Goal: Task Accomplishment & Management: Manage account settings

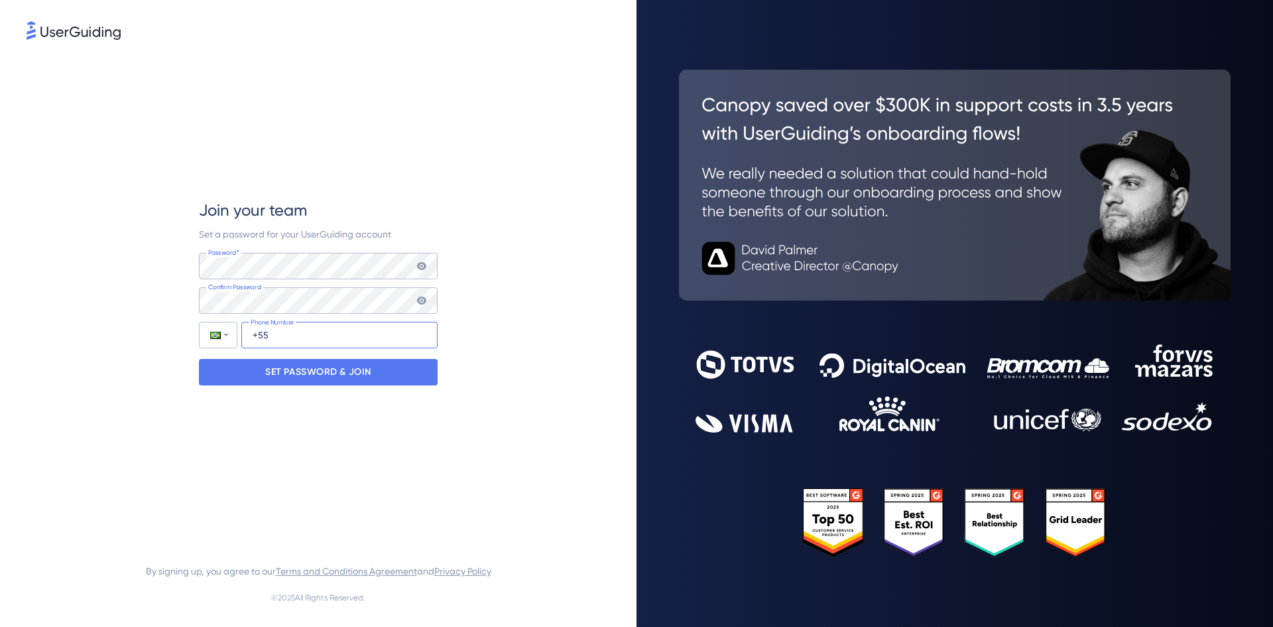
click at [275, 331] on input "+55" at bounding box center [339, 335] width 196 height 27
type input "[PHONE_NUMBER]"
click at [359, 367] on p "SET PASSWORD & JOIN" at bounding box center [318, 371] width 106 height 21
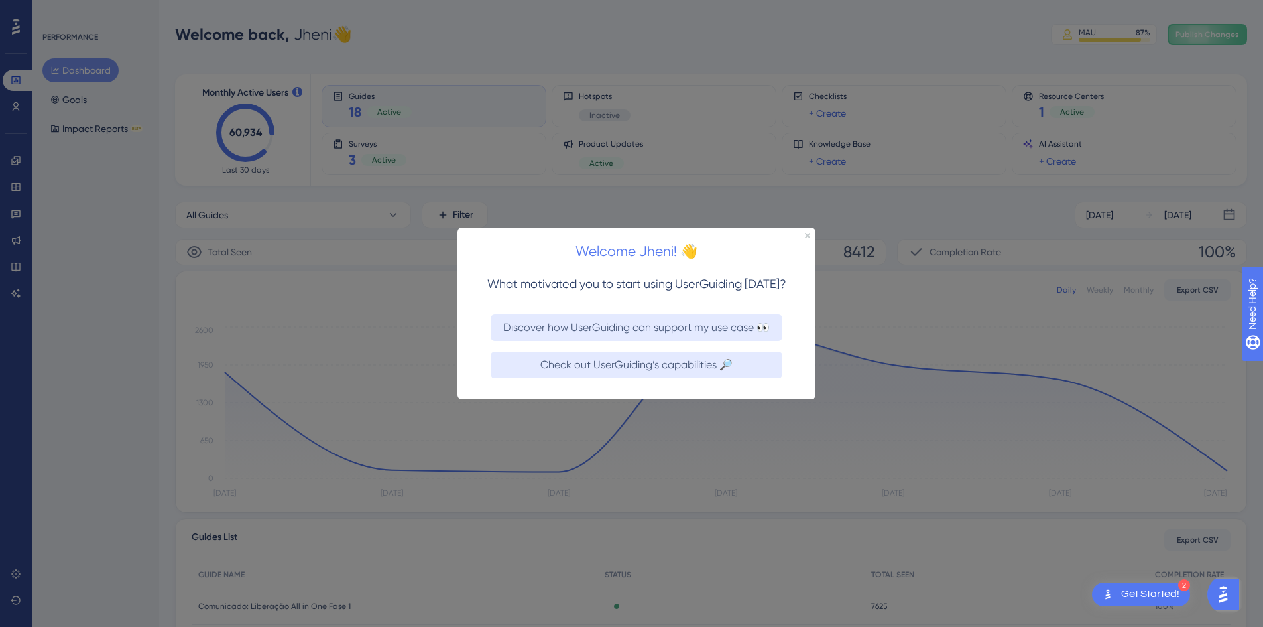
click at [800, 235] on div "Welcome Jheni! 👋" at bounding box center [636, 247] width 358 height 41
drag, startPoint x: 807, startPoint y: 237, endPoint x: 813, endPoint y: 234, distance: 6.8
click at [807, 238] on div "Welcome Jheni! 👋" at bounding box center [636, 247] width 358 height 41
click at [815, 233] on div "Welcome Jheni! 👋" at bounding box center [636, 247] width 358 height 41
click at [799, 237] on div "Welcome Jheni! 👋" at bounding box center [636, 247] width 358 height 41
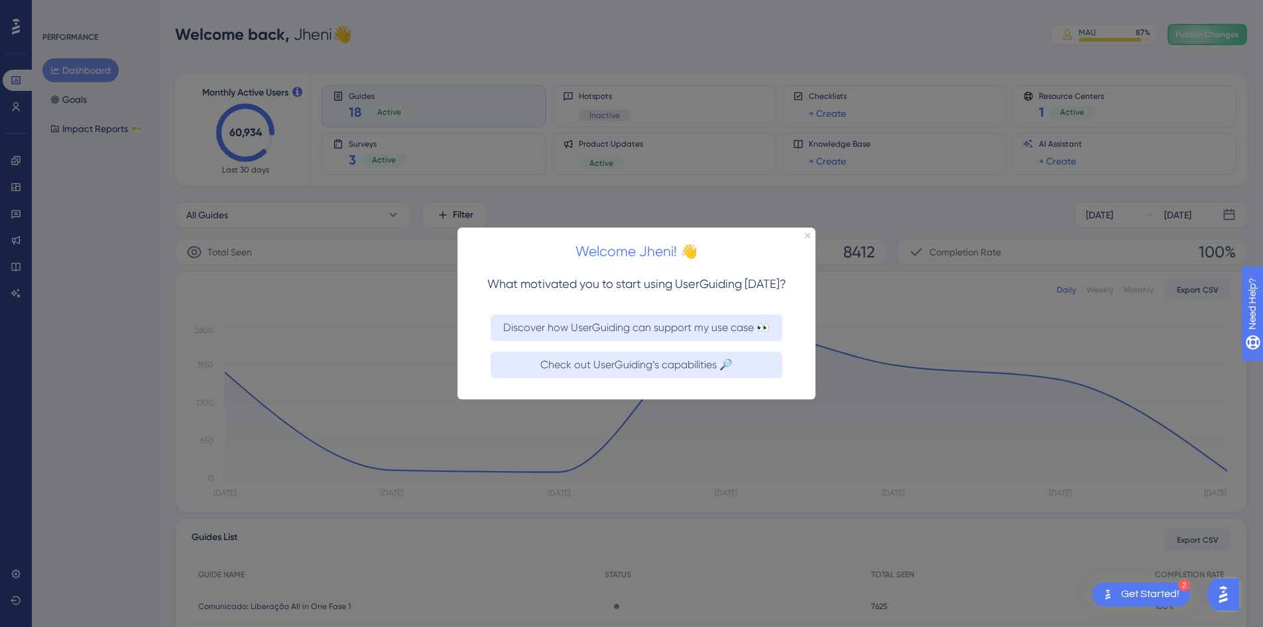
click at [803, 235] on div "Welcome Jheni! 👋" at bounding box center [636, 247] width 358 height 41
click at [804, 235] on div "Welcome Jheni! 👋" at bounding box center [636, 247] width 358 height 41
click at [806, 235] on icon "Close Preview" at bounding box center [807, 234] width 5 height 5
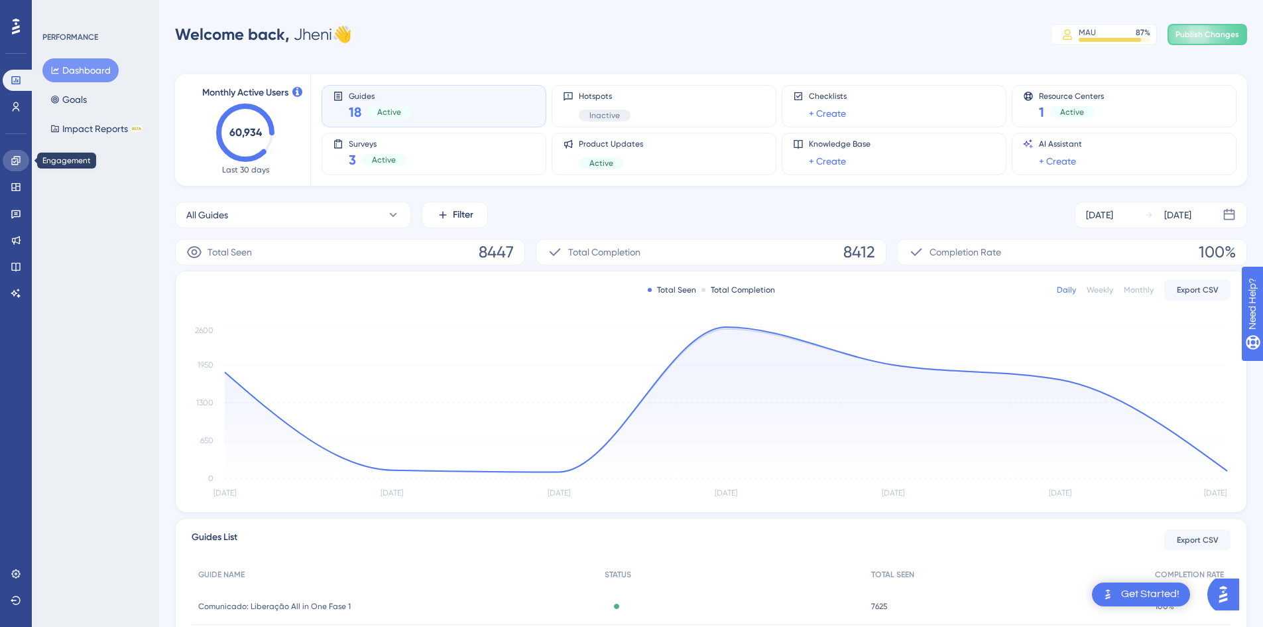
click at [22, 166] on link at bounding box center [16, 160] width 27 height 21
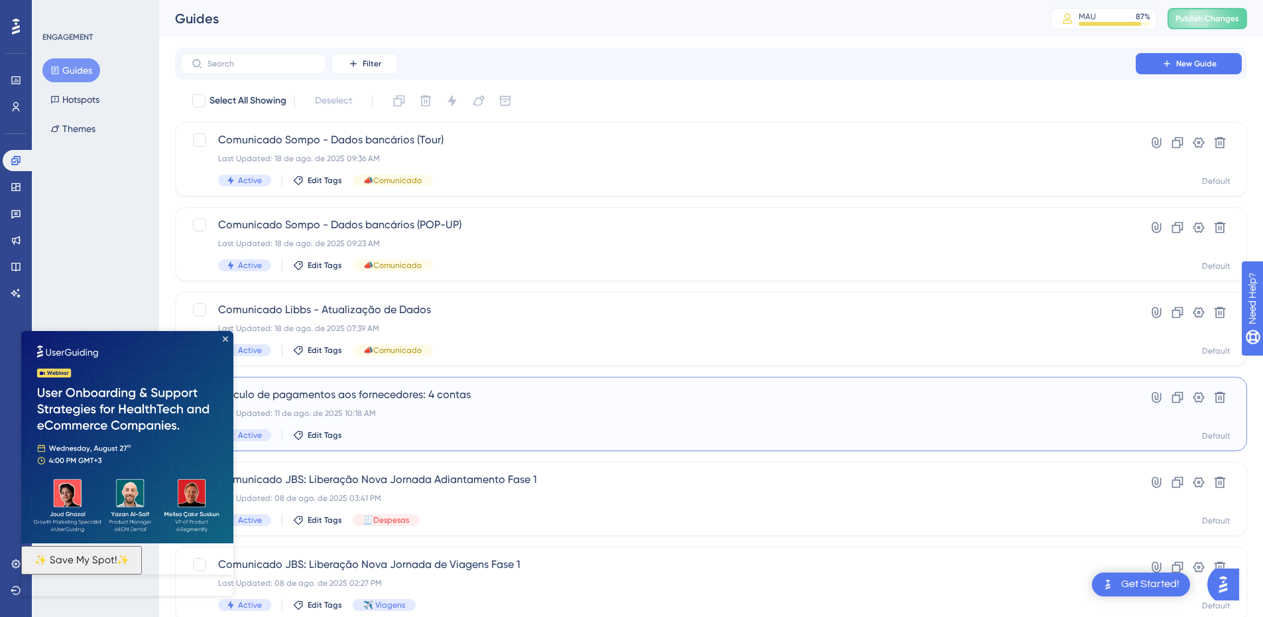
click at [482, 392] on span "Vínculo de pagamentos aos fornecedores: 4 contas" at bounding box center [658, 395] width 880 height 16
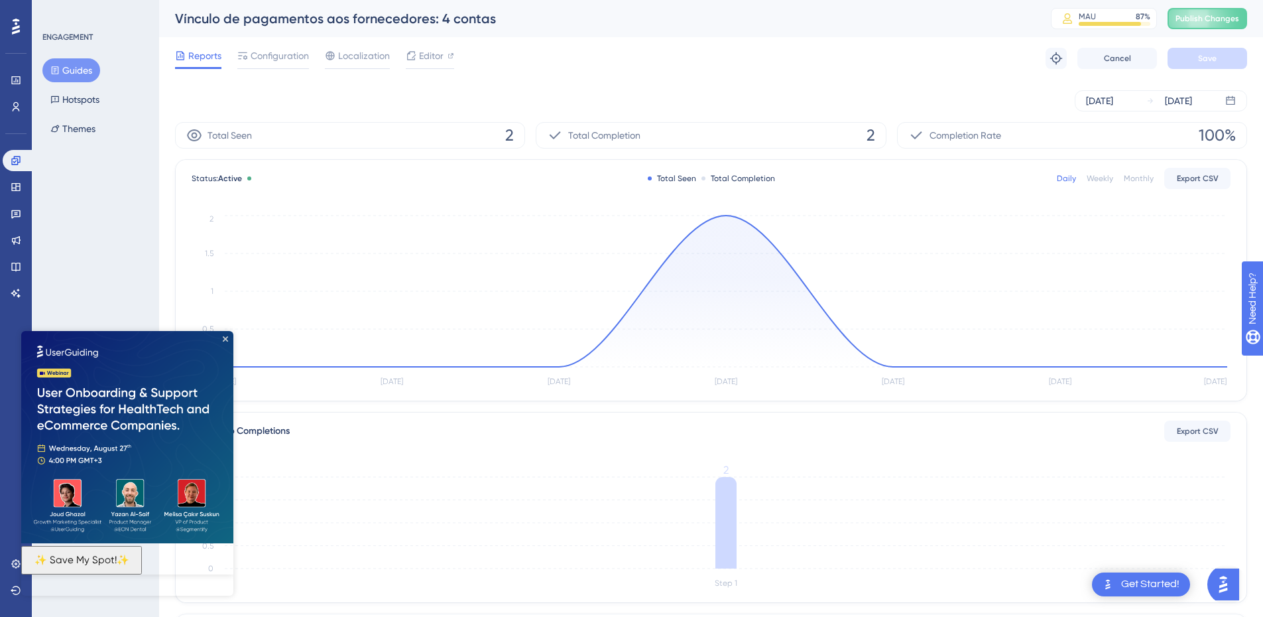
click at [226, 335] on img at bounding box center [127, 437] width 212 height 212
click at [714, 217] on icon "[DATE] Aug [DATE] Aug [DATE] Aug [DATE] 0 0.5 1 1.5 2" at bounding box center [711, 301] width 1039 height 178
click at [721, 215] on circle at bounding box center [726, 215] width 11 height 11
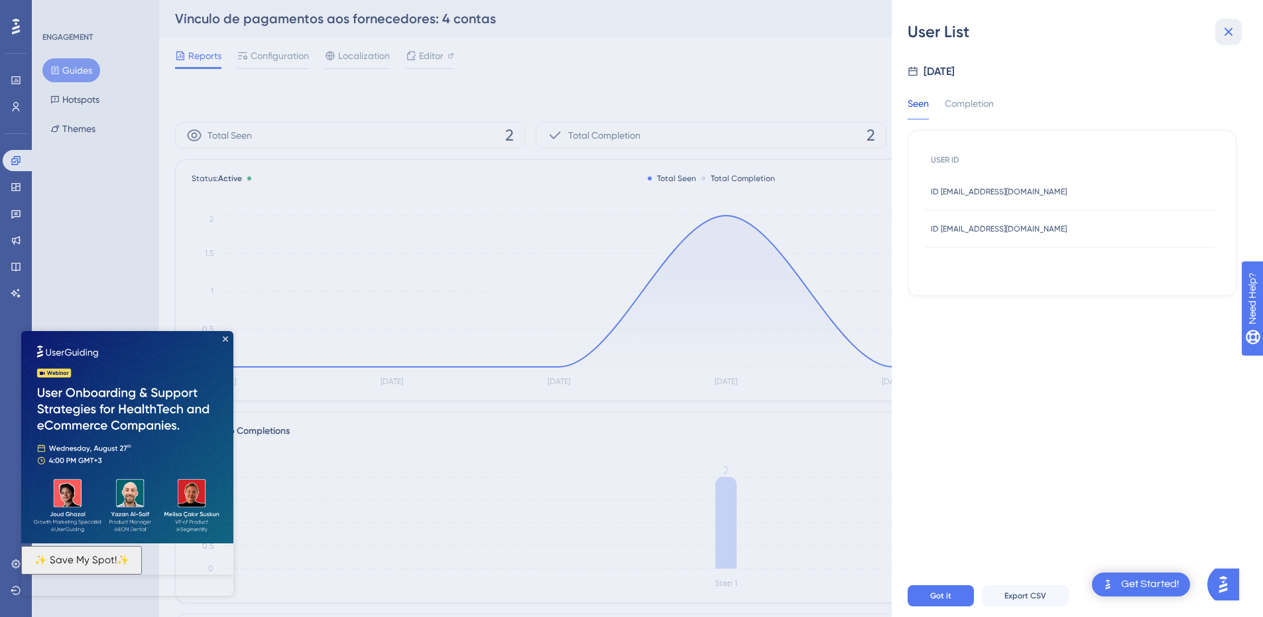
click at [1225, 39] on button at bounding box center [1228, 32] width 27 height 27
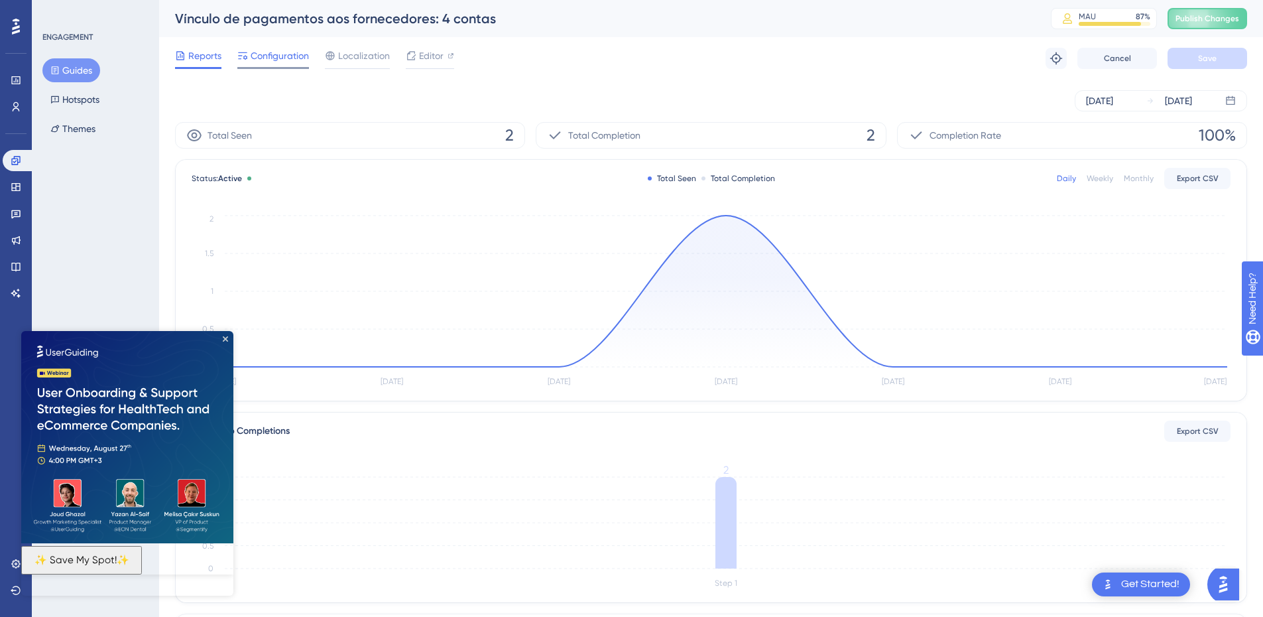
click at [268, 56] on span "Configuration" at bounding box center [280, 56] width 58 height 16
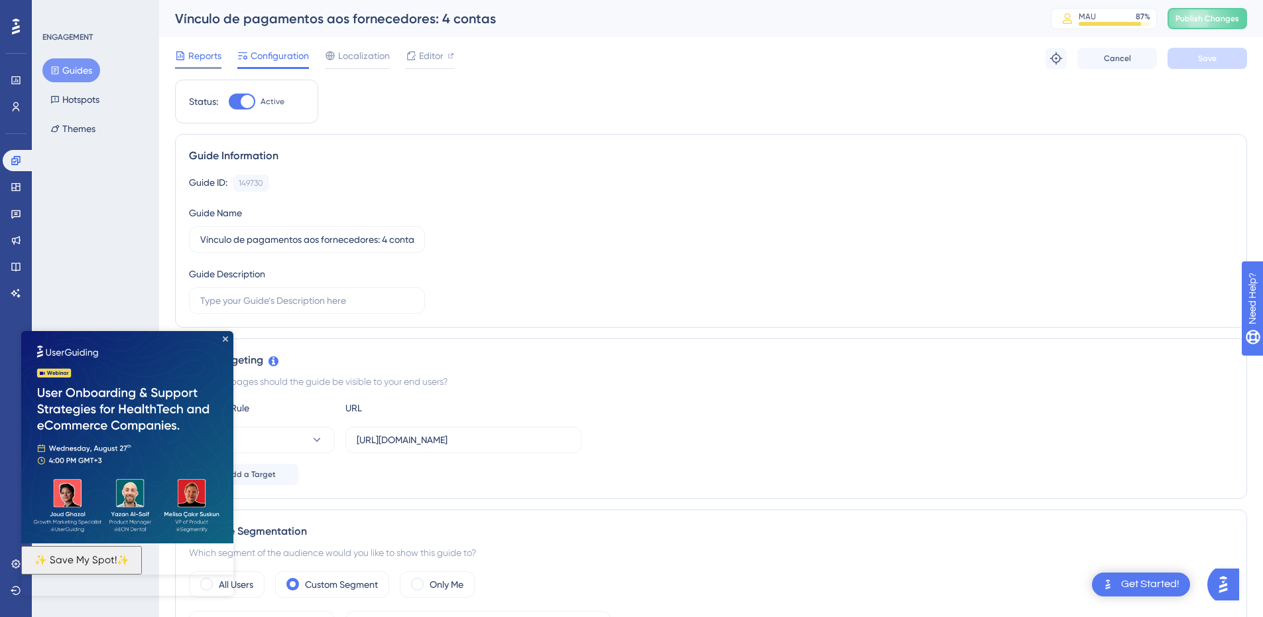
click at [184, 64] on div "Reports" at bounding box center [198, 58] width 46 height 21
